Goal: Browse casually

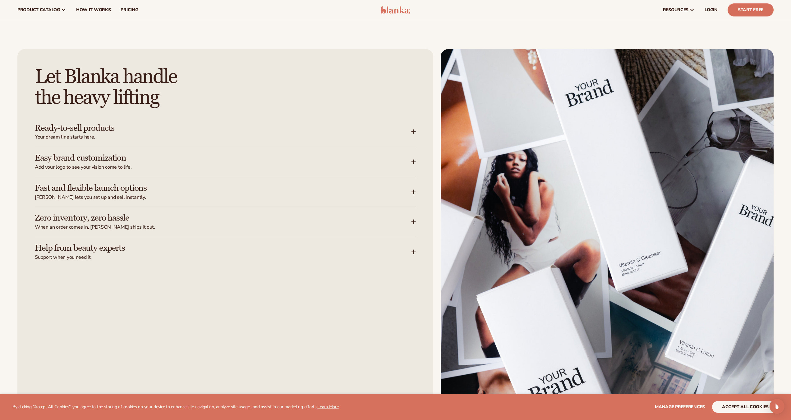
scroll to position [951, 0]
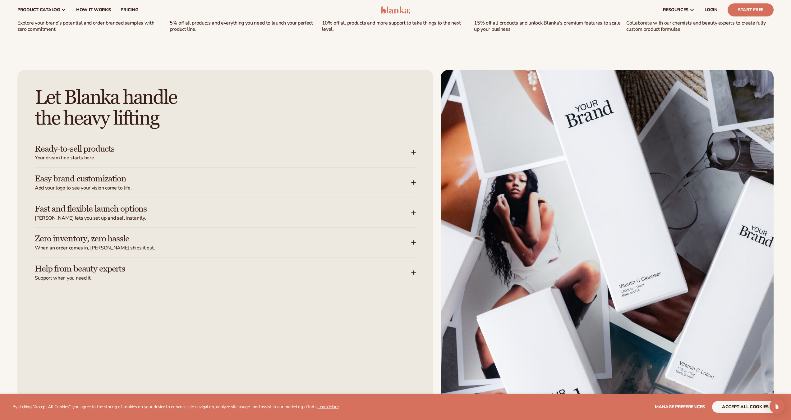
click at [402, 174] on div "Easy brand customization Add your logo to see your vision come to life." at bounding box center [223, 182] width 376 height 17
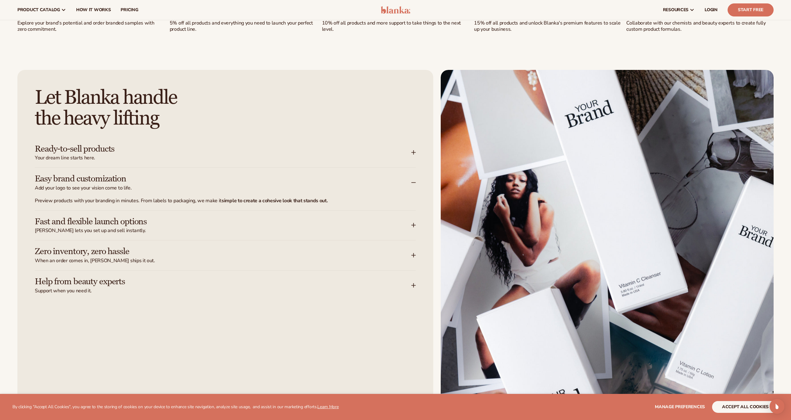
click at [382, 184] on div "Easy brand customization Add your logo to see your vision come to life." at bounding box center [223, 182] width 376 height 17
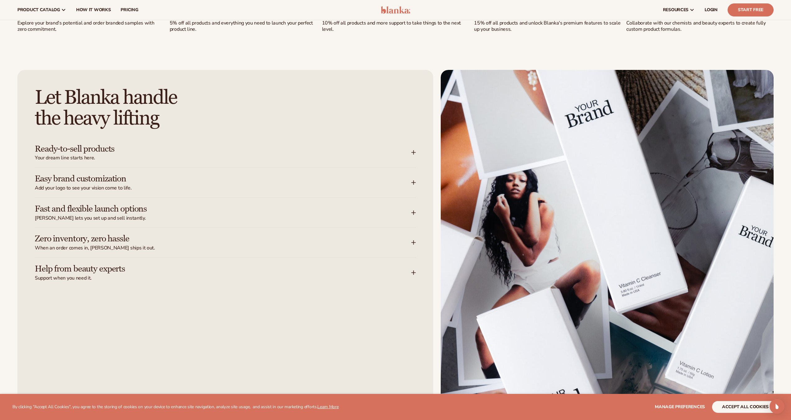
click at [386, 181] on h3 "Easy brand customization" at bounding box center [214, 179] width 358 height 10
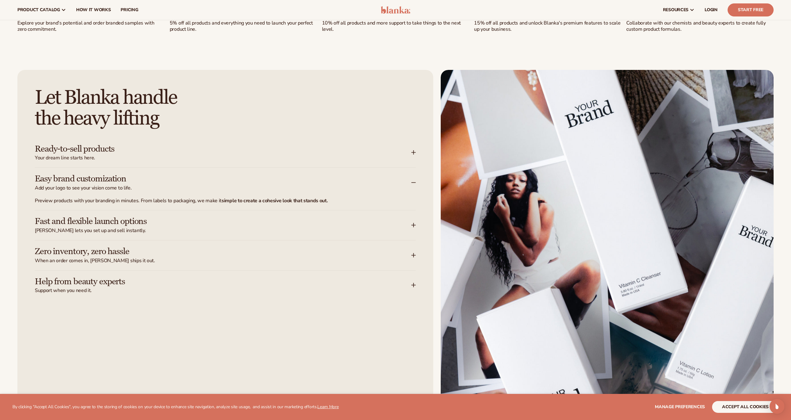
click at [386, 181] on h3 "Easy brand customization" at bounding box center [214, 179] width 358 height 10
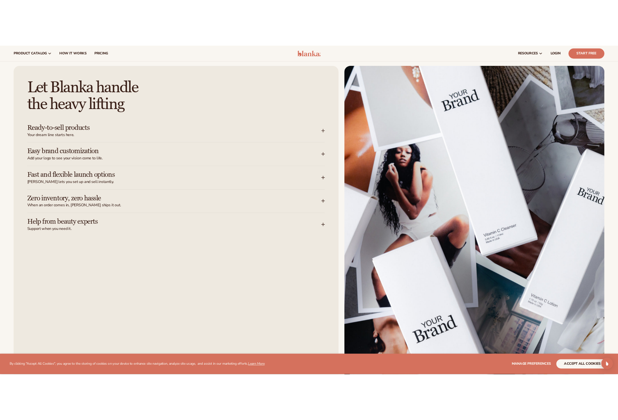
scroll to position [864, 0]
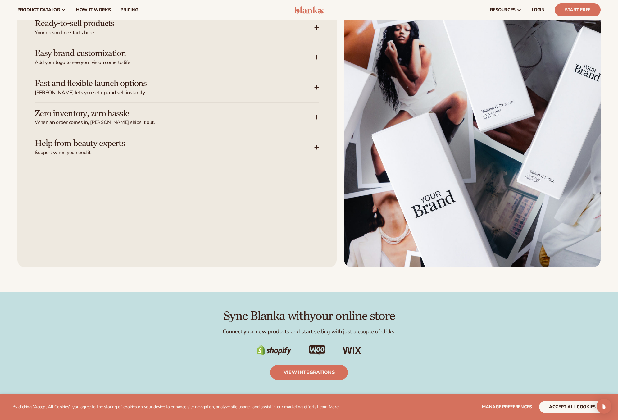
click at [295, 66] on div "Easy brand customization Add your logo to see your vision come to life." at bounding box center [175, 56] width 280 height 17
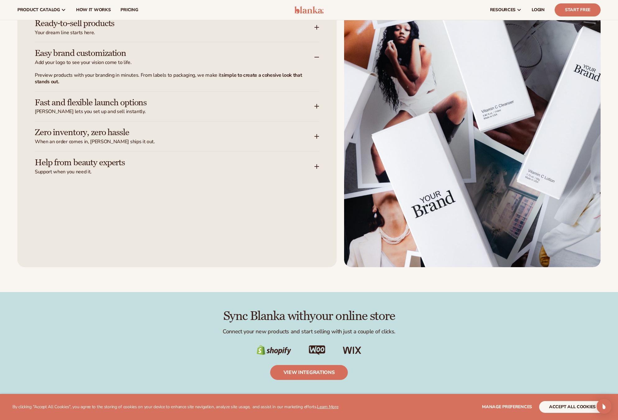
click at [296, 66] on div "Easy brand customization Add your logo to see your vision come to life." at bounding box center [175, 56] width 280 height 17
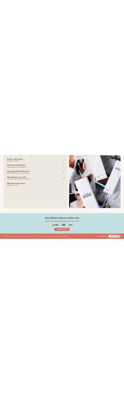
scroll to position [858, 0]
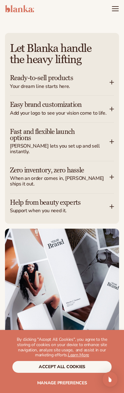
click at [86, 120] on div "Easy brand customization Add your logo to see your vision come to life." at bounding box center [62, 109] width 104 height 26
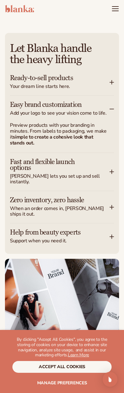
click at [82, 111] on span "Add your logo to see your vision come to life." at bounding box center [60, 114] width 100 height 6
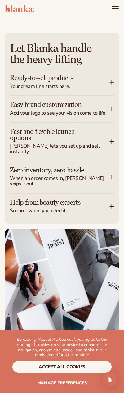
click at [106, 87] on span "Your dream line starts here." at bounding box center [60, 87] width 100 height 6
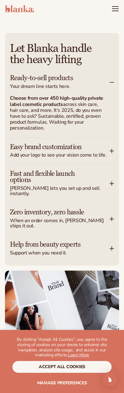
click at [106, 87] on span "Your dream line starts here." at bounding box center [60, 87] width 100 height 6
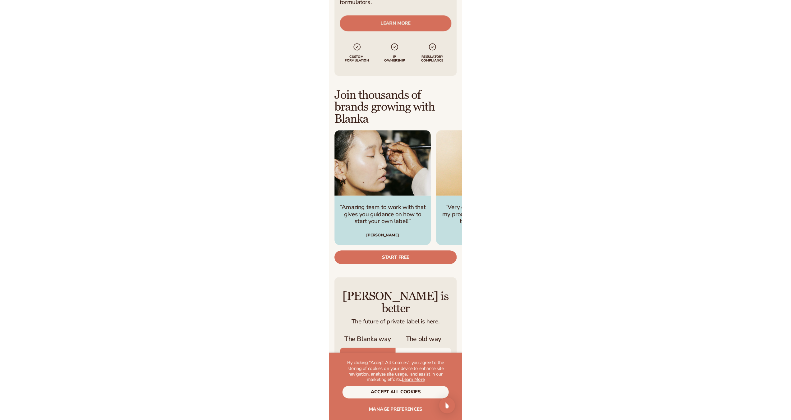
scroll to position [1726, 0]
